Goal: Transaction & Acquisition: Purchase product/service

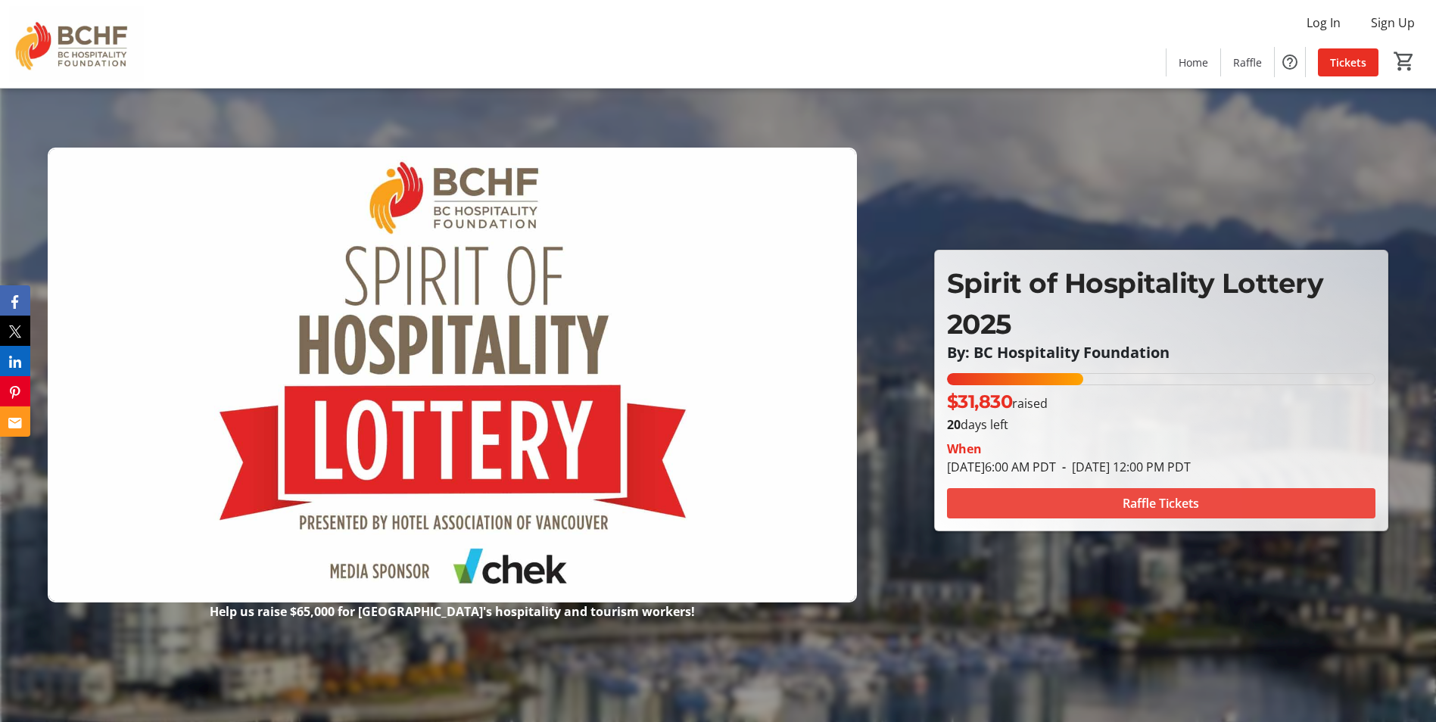
click at [1116, 498] on span at bounding box center [1161, 503] width 428 height 36
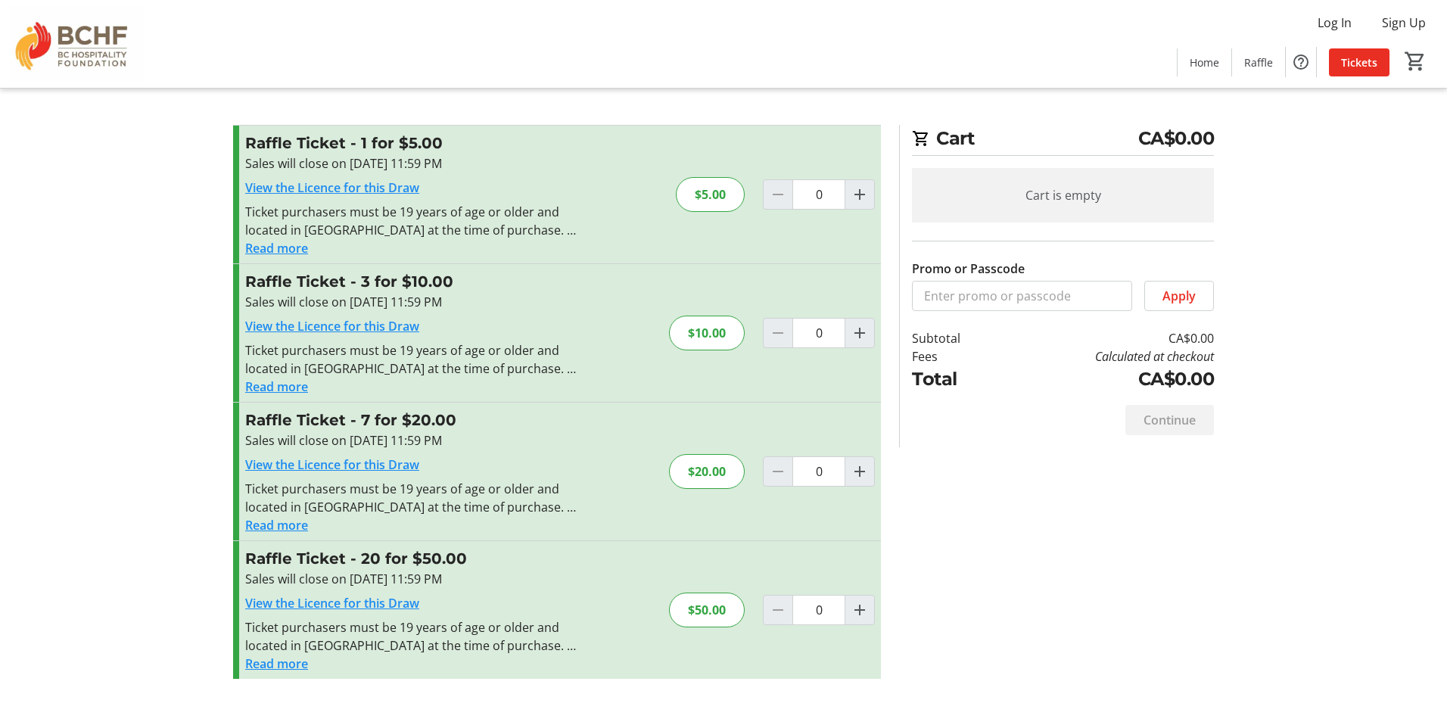
click at [704, 471] on div "$20.00" at bounding box center [707, 471] width 76 height 35
click at [862, 468] on mat-icon "Increment by one" at bounding box center [860, 471] width 18 height 18
type input "1"
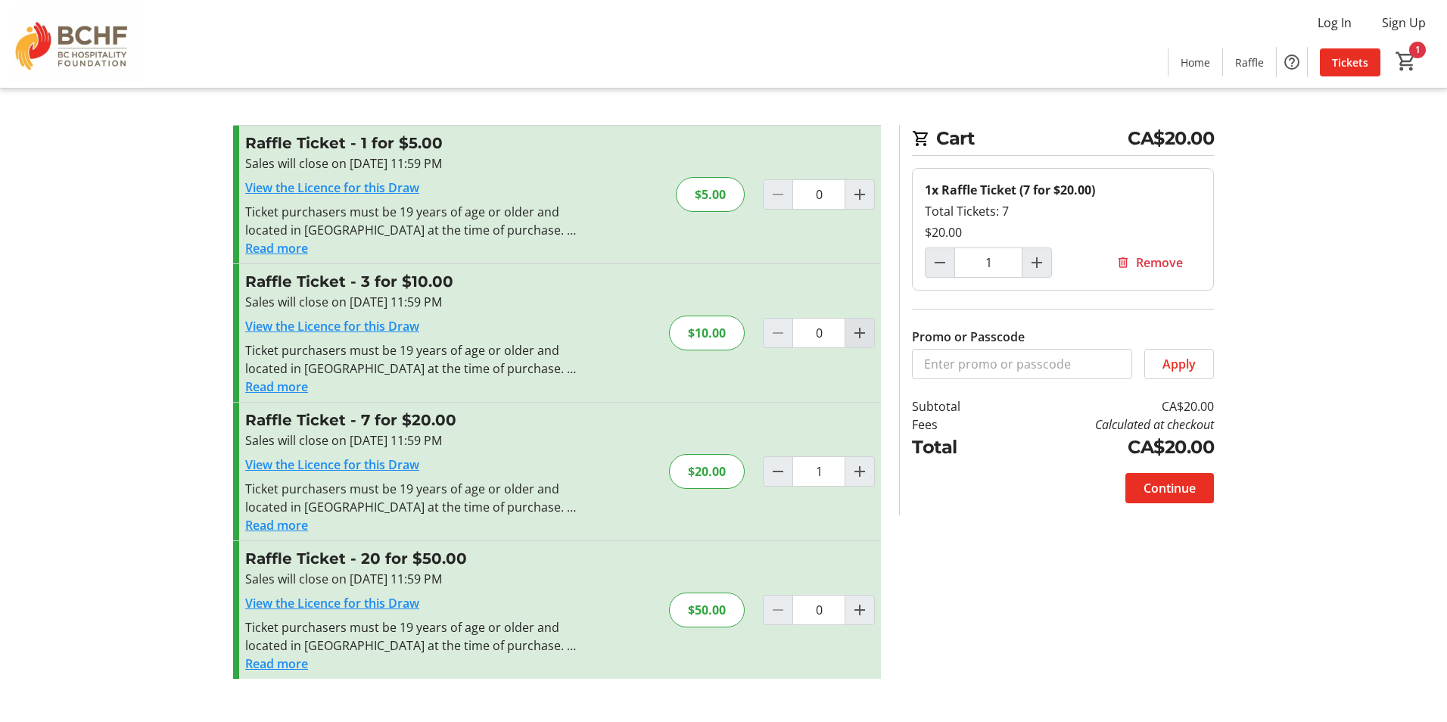
click at [860, 337] on mat-icon "Increment by one" at bounding box center [860, 333] width 18 height 18
type input "1"
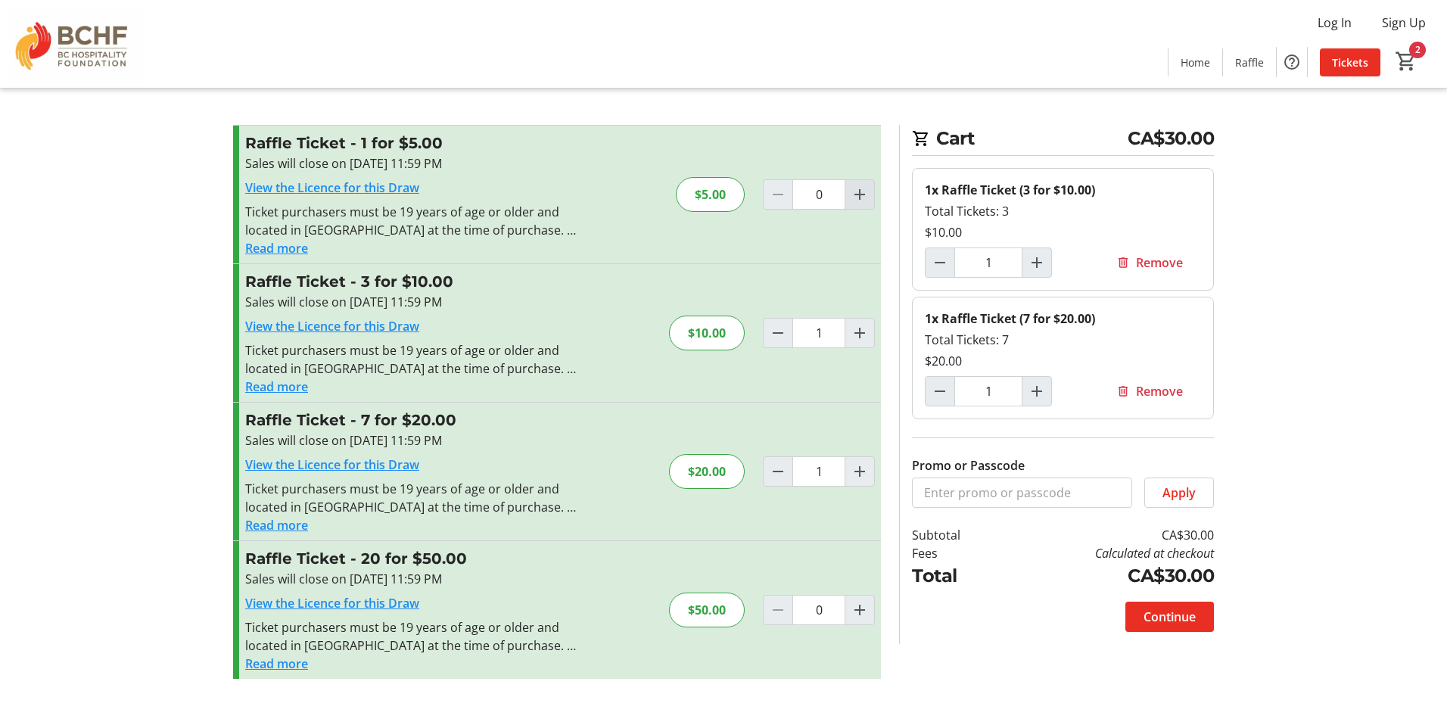
click at [857, 195] on mat-icon "Increment by one" at bounding box center [860, 194] width 18 height 18
type input "1"
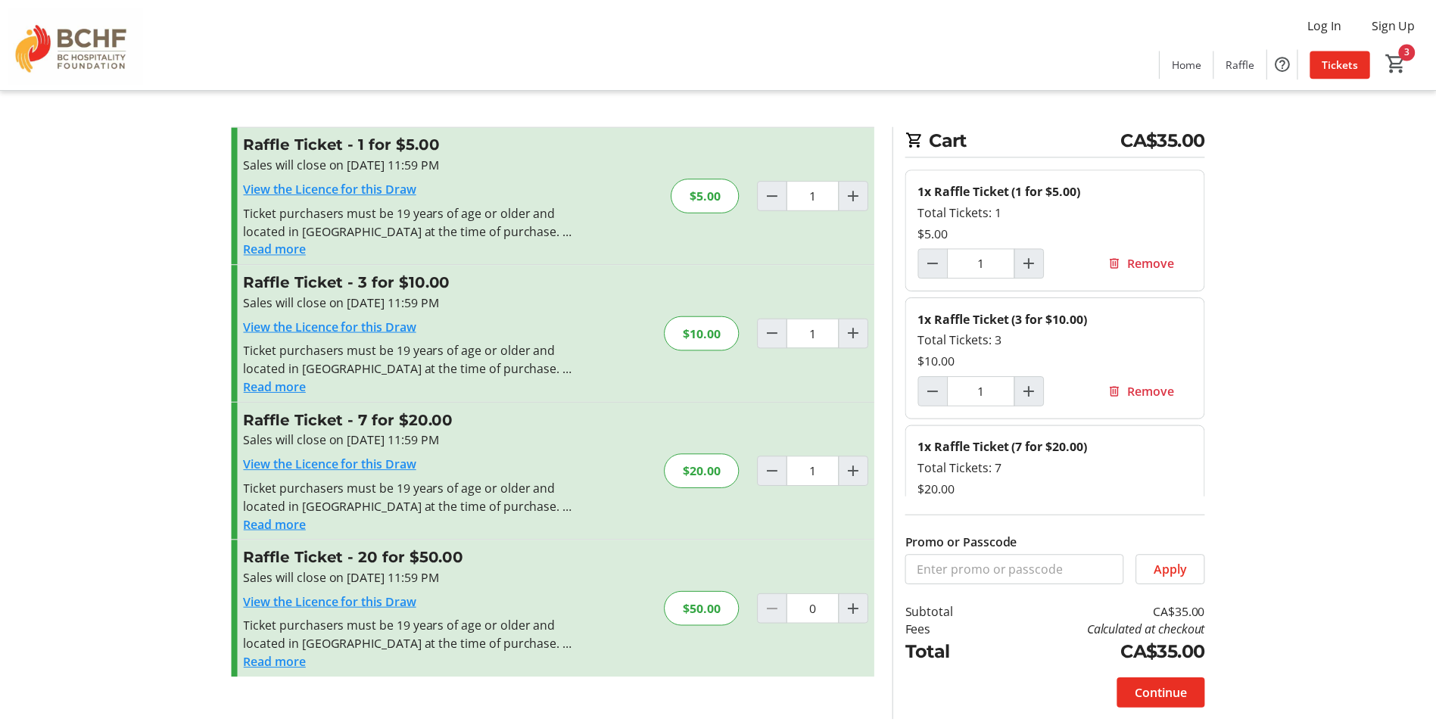
scroll to position [51, 0]
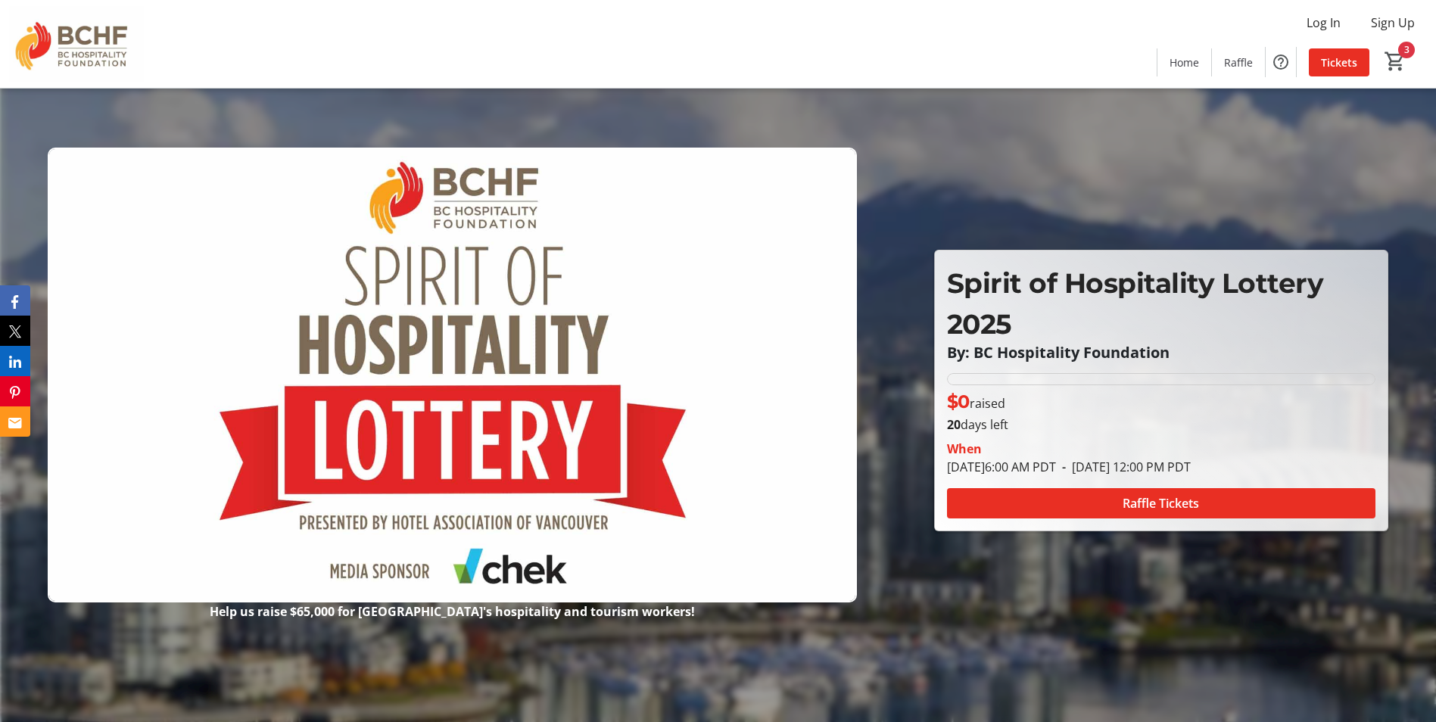
type input "1"
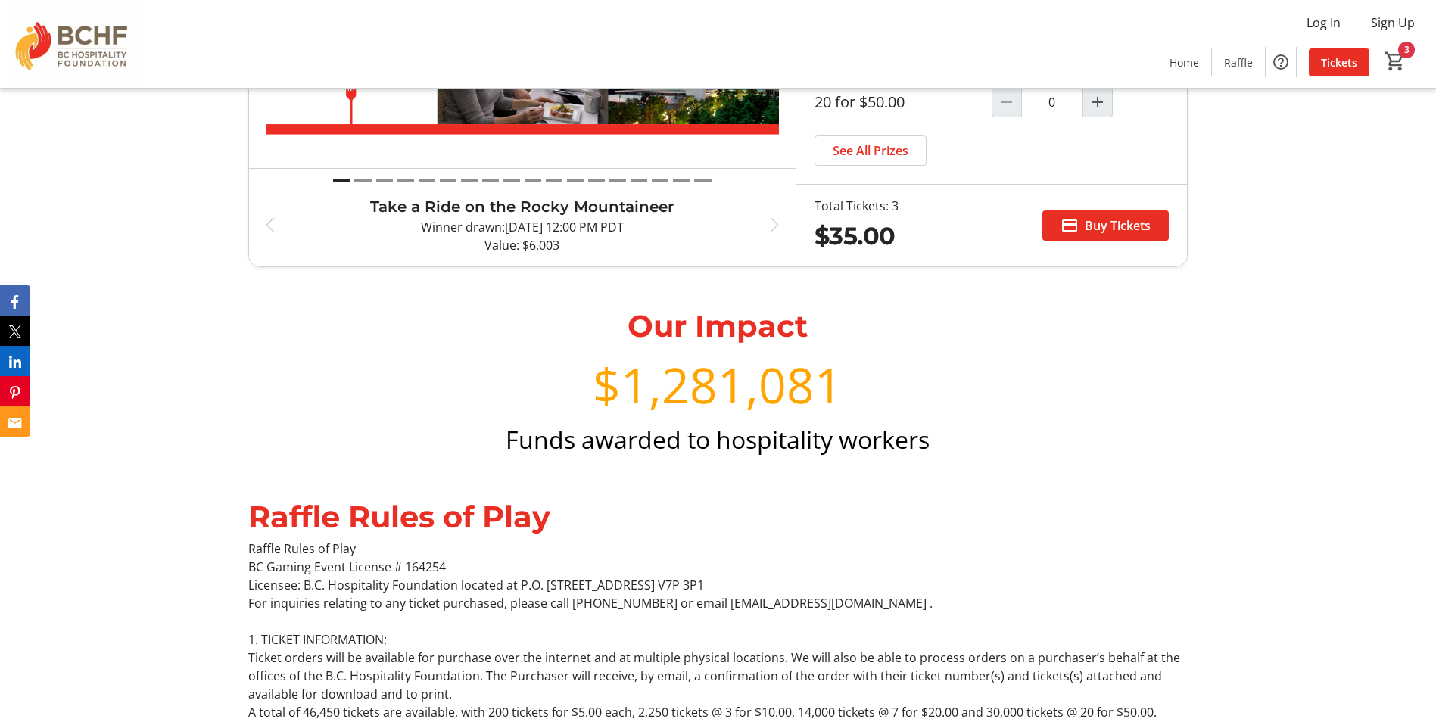
scroll to position [6660, 0]
